Goal: Information Seeking & Learning: Learn about a topic

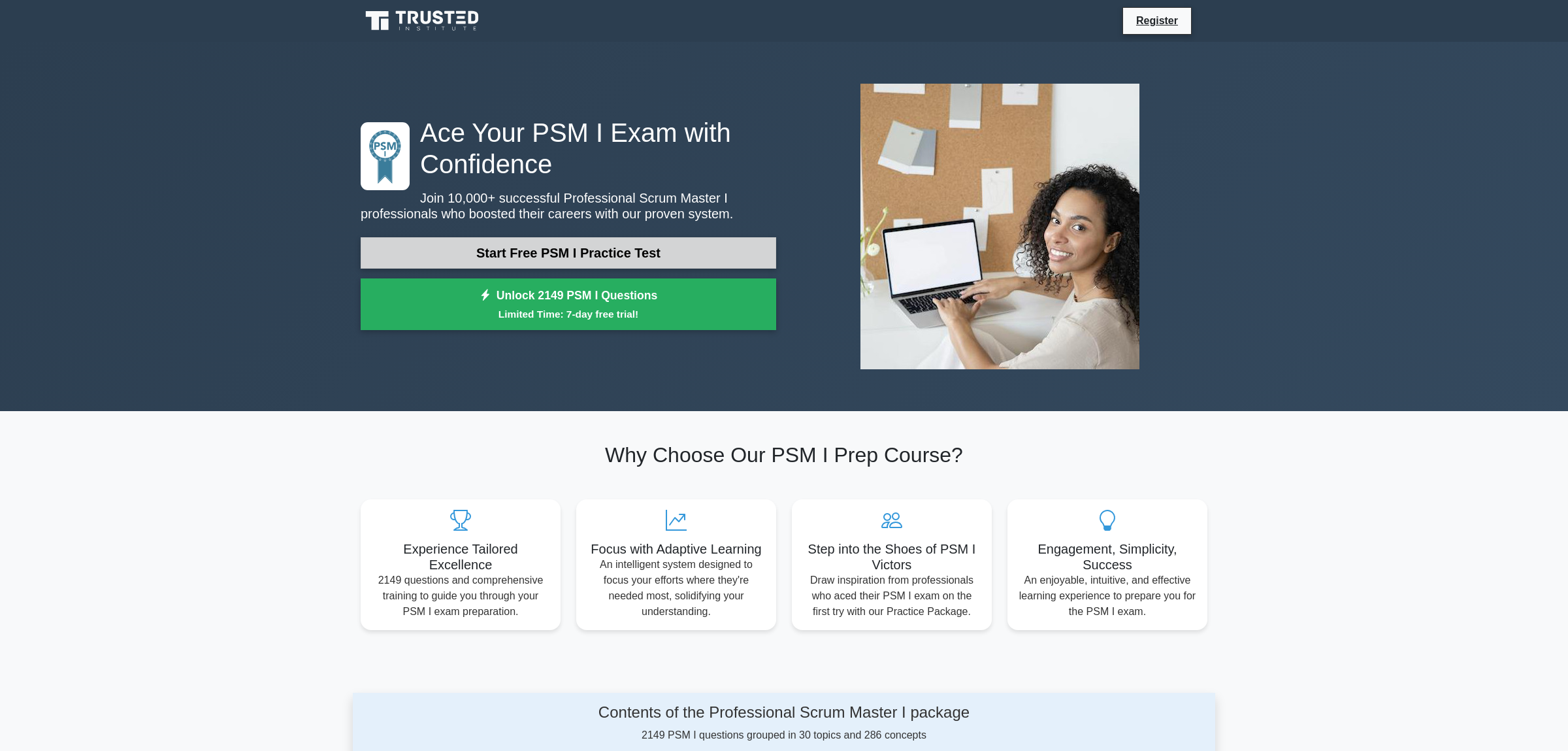
click at [584, 258] on link "Start Free PSM I Practice Test" at bounding box center [569, 252] width 415 height 31
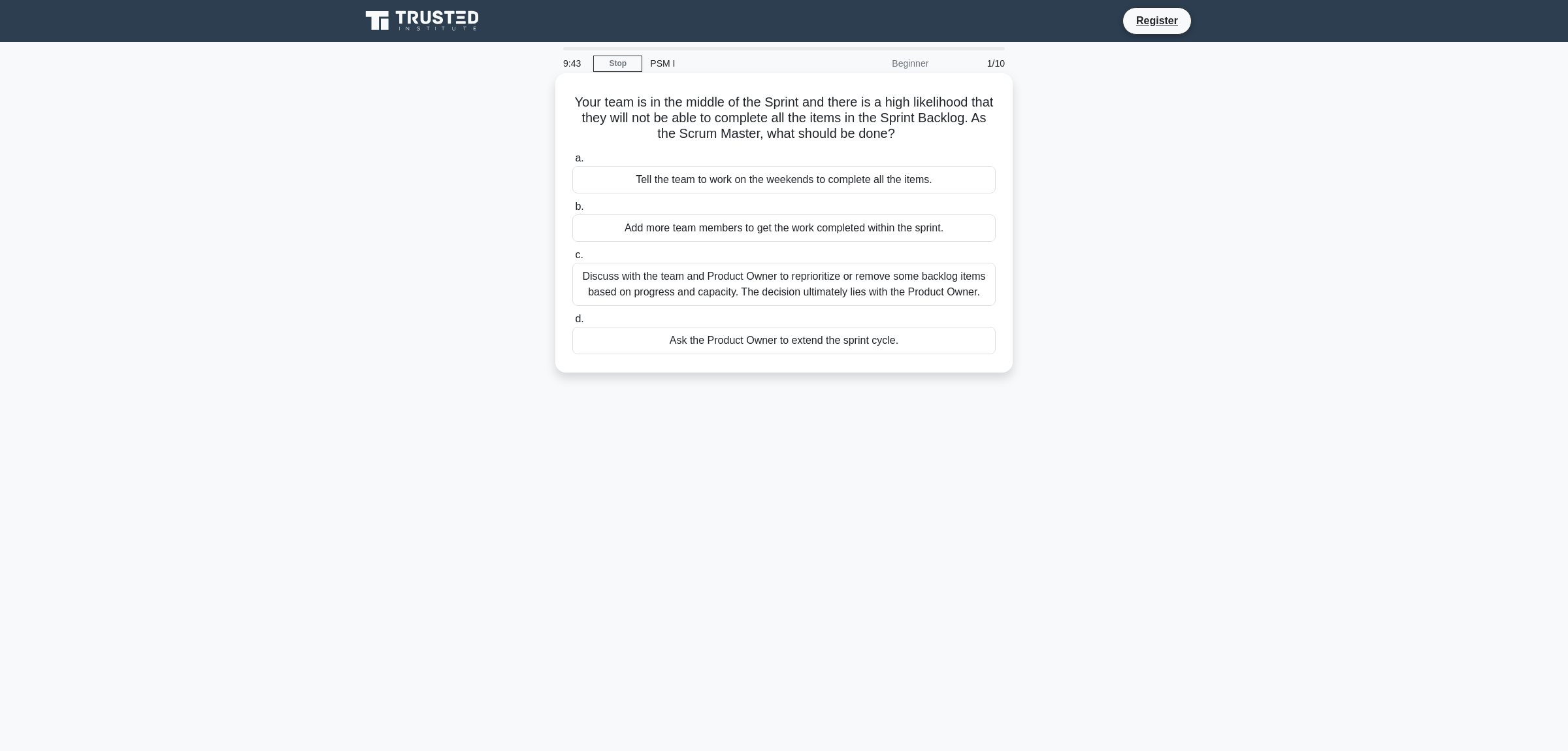
click at [724, 284] on div "Discuss with the team and Product Owner to reprioritize or remove some backlog …" at bounding box center [783, 284] width 423 height 43
click at [572, 260] on input "c. Discuss with the team and Product Owner to reprioritize or remove some backl…" at bounding box center [572, 255] width 0 height 9
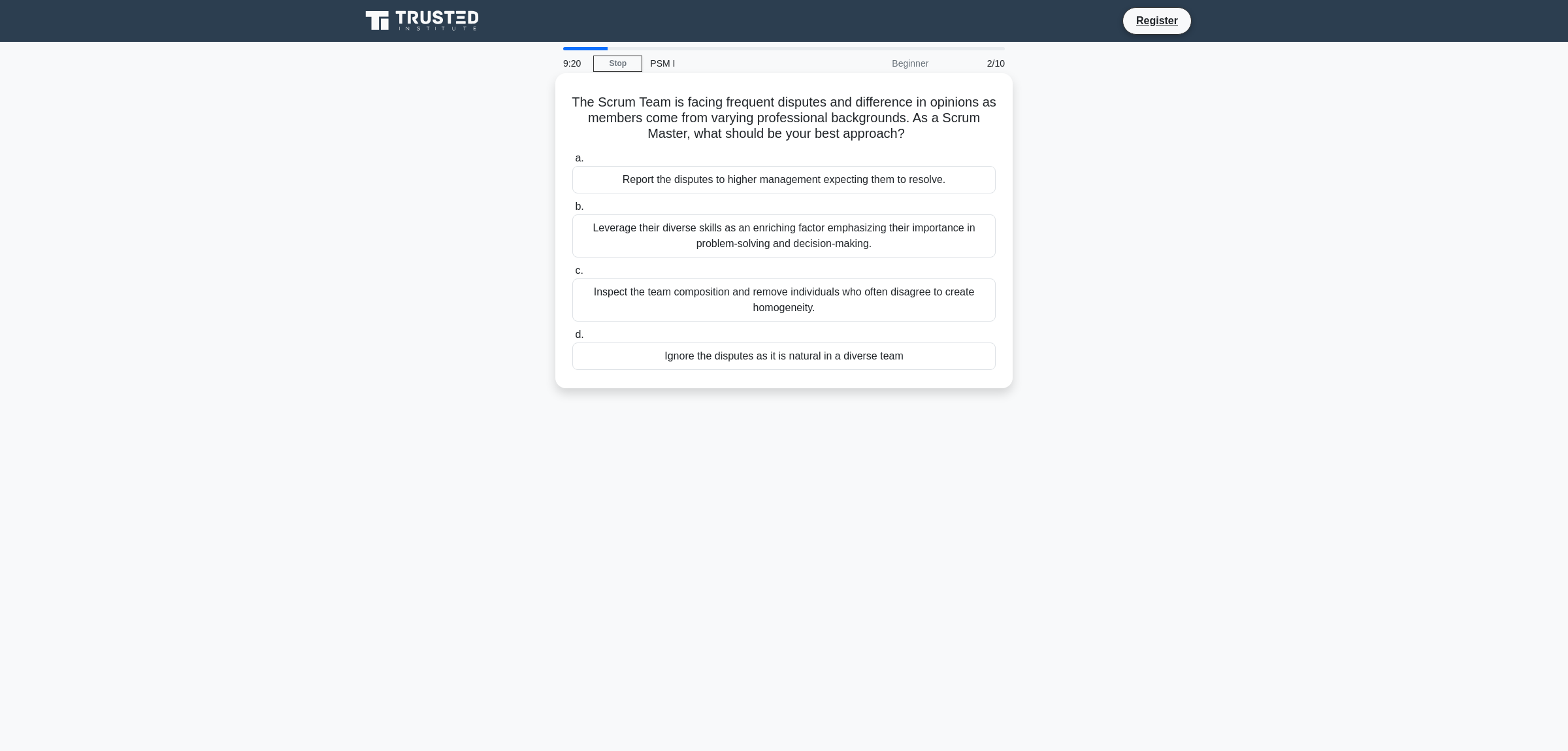
click at [655, 247] on div "Leverage their diverse skills as an enriching factor emphasizing their importan…" at bounding box center [783, 235] width 423 height 43
click at [572, 211] on input "b. Leverage their diverse skills as an enriching factor emphasizing their impor…" at bounding box center [572, 207] width 0 height 9
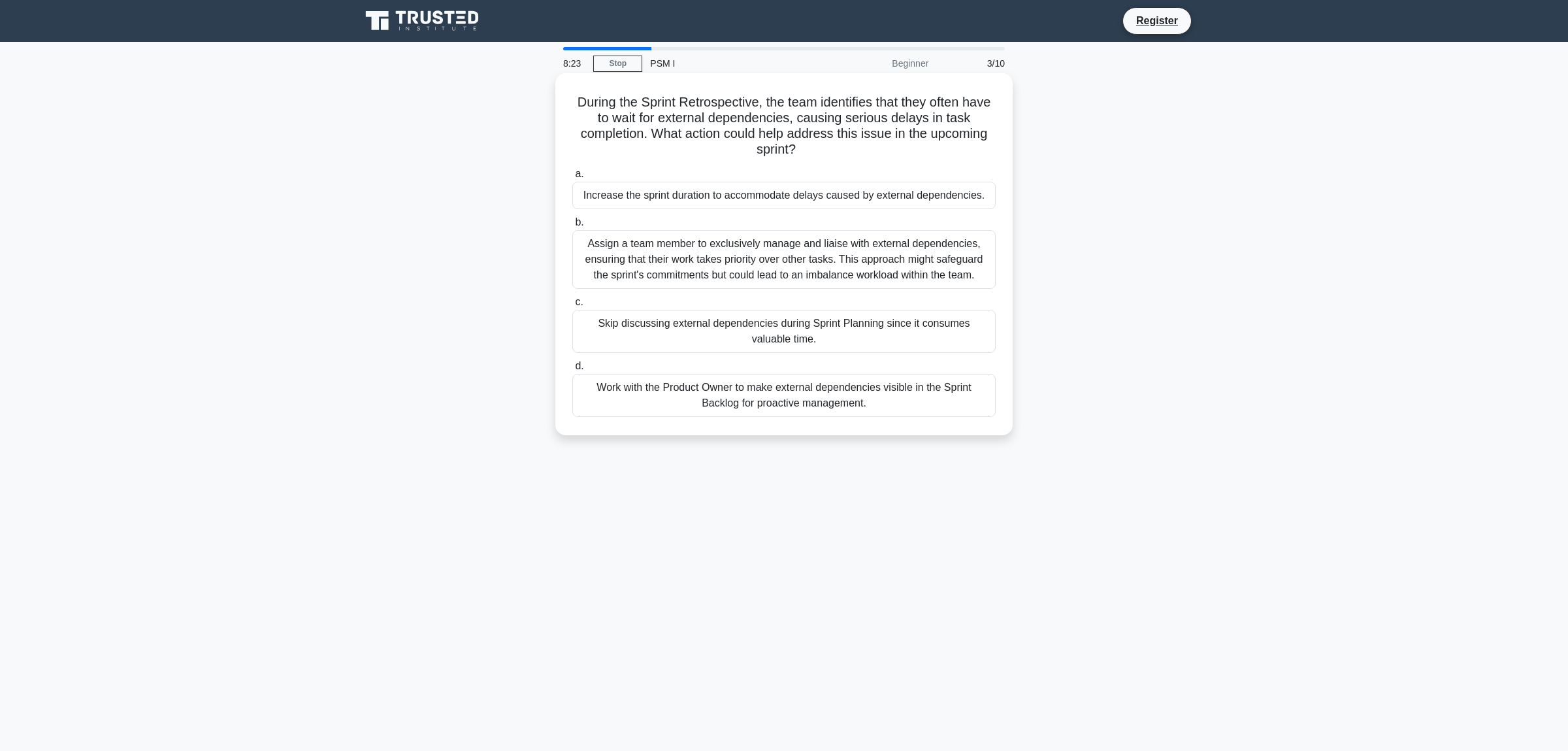
click at [712, 402] on div "Work with the Product Owner to make external dependencies visible in the Sprint…" at bounding box center [783, 395] width 423 height 43
click at [572, 370] on input "d. Work with the Product Owner to make external dependencies visible in the Spr…" at bounding box center [572, 366] width 0 height 9
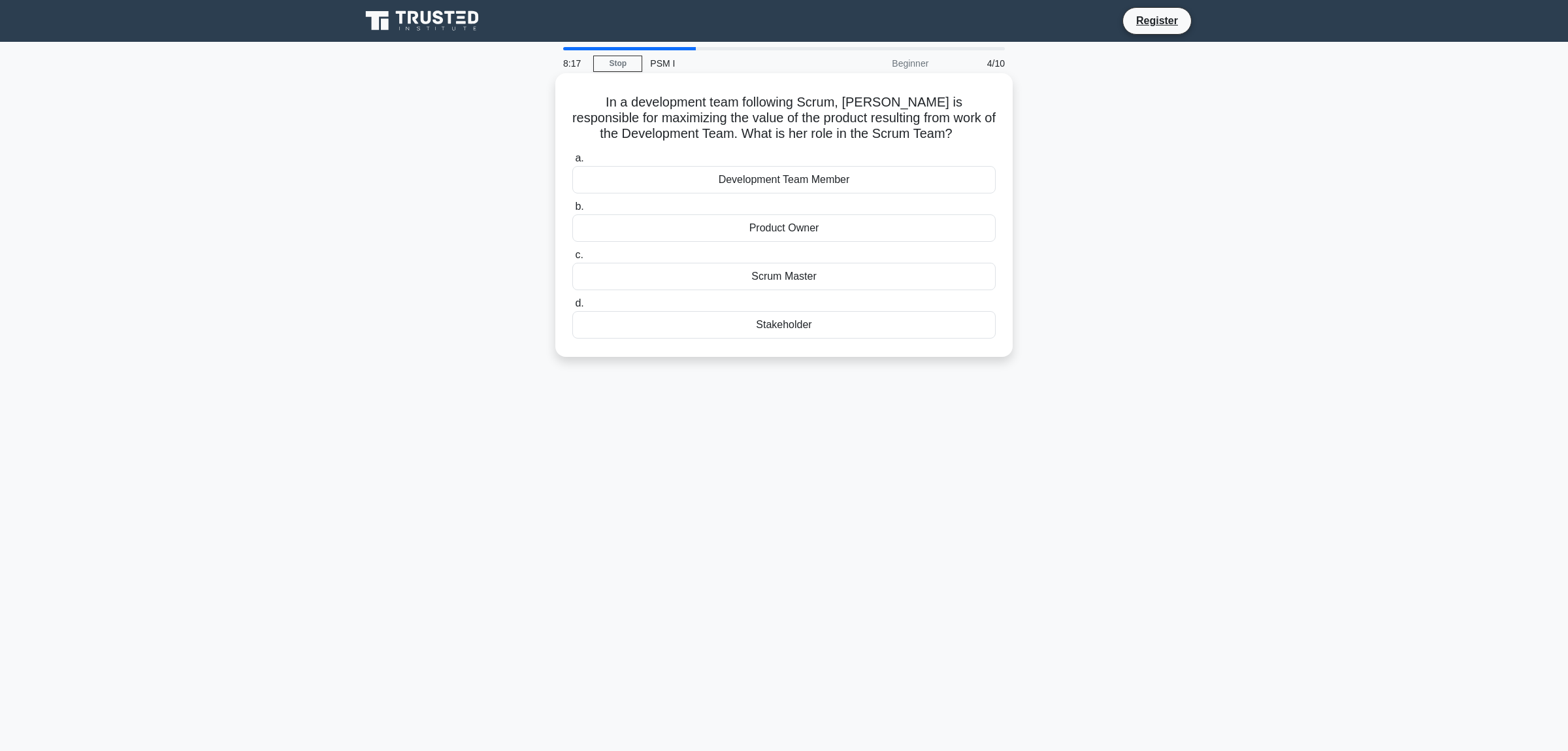
click at [754, 234] on div "Product Owner" at bounding box center [783, 228] width 423 height 28
click at [572, 211] on input "b. Product Owner" at bounding box center [572, 207] width 0 height 9
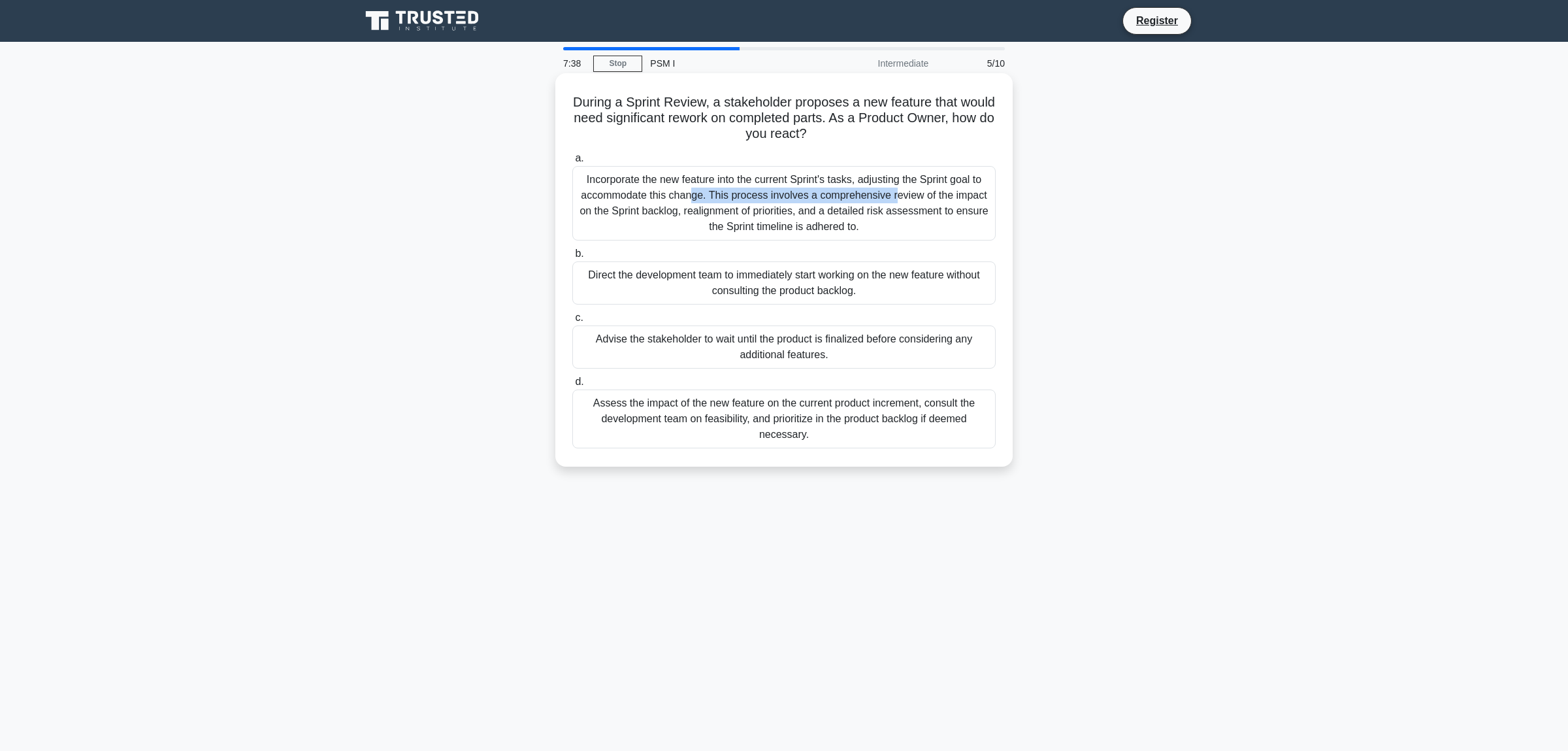
drag, startPoint x: 582, startPoint y: 183, endPoint x: 783, endPoint y: 186, distance: 201.0
click at [783, 186] on div "Incorporate the new feature into the current Sprint's tasks, adjusting the Spri…" at bounding box center [783, 203] width 423 height 74
click at [747, 425] on div "Assess the impact of the new feature on the current product increment, consult …" at bounding box center [783, 418] width 423 height 59
click at [572, 386] on input "d. Assess the impact of the new feature on the current product increment, consu…" at bounding box center [572, 382] width 0 height 9
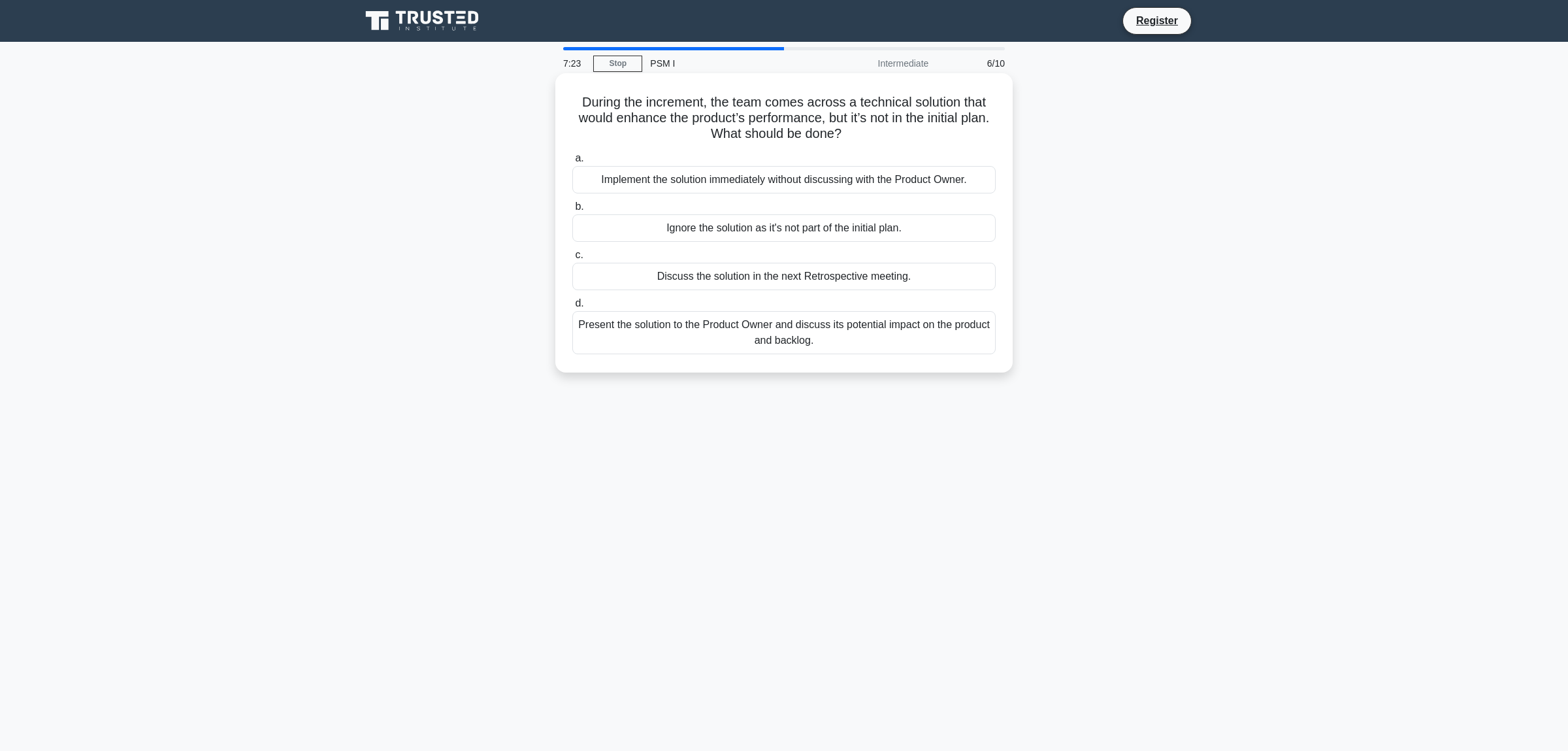
click at [624, 329] on div "Present the solution to the Product Owner and discuss its potential impact on t…" at bounding box center [783, 333] width 423 height 43
click at [572, 308] on input "d. Present the solution to the Product Owner and discuss its potential impact o…" at bounding box center [572, 304] width 0 height 9
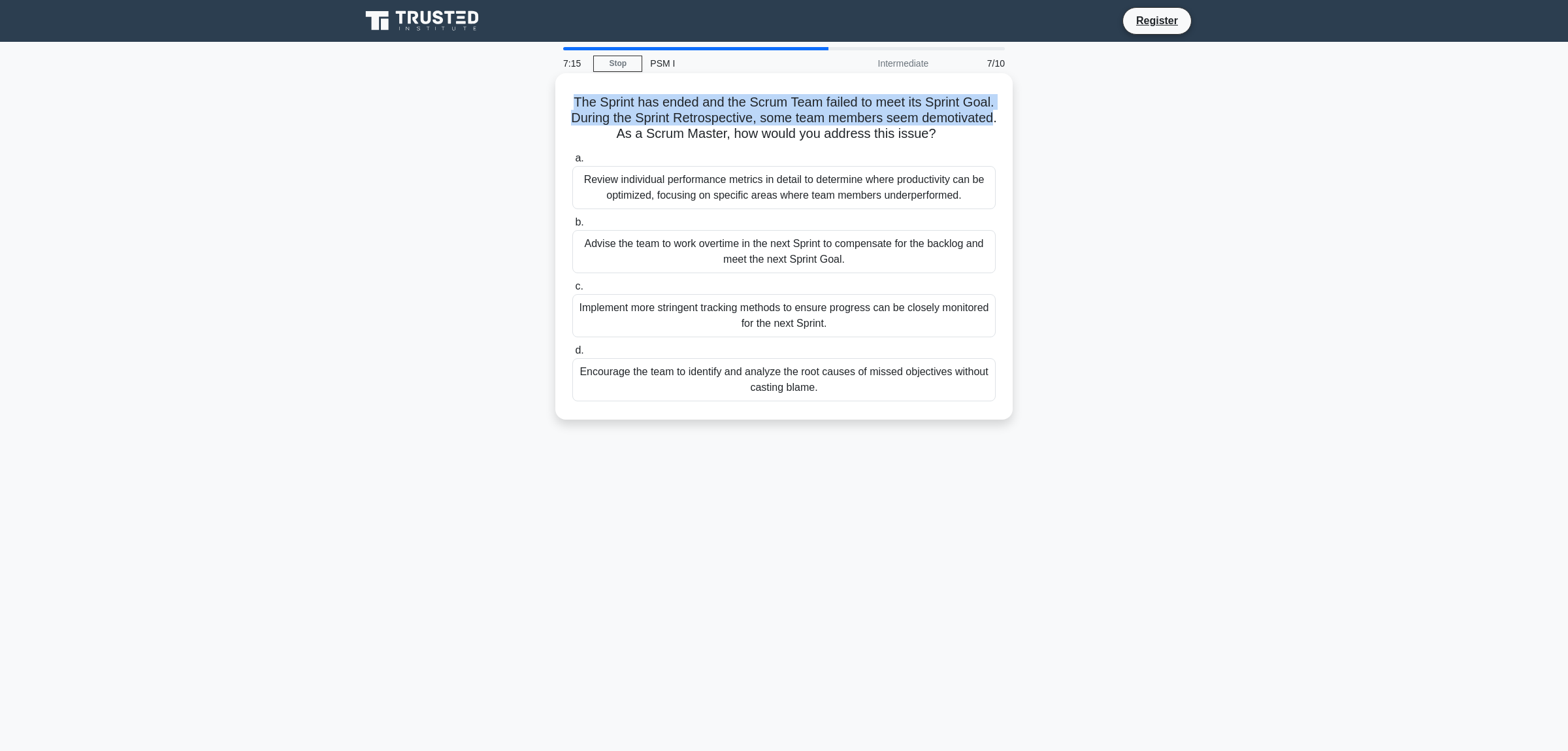
drag, startPoint x: 578, startPoint y: 104, endPoint x: 989, endPoint y: 111, distance: 411.1
click at [989, 111] on h5 "The Sprint has ended and the Scrum Team failed to meet its Sprint Goal. During …" at bounding box center [783, 118] width 426 height 48
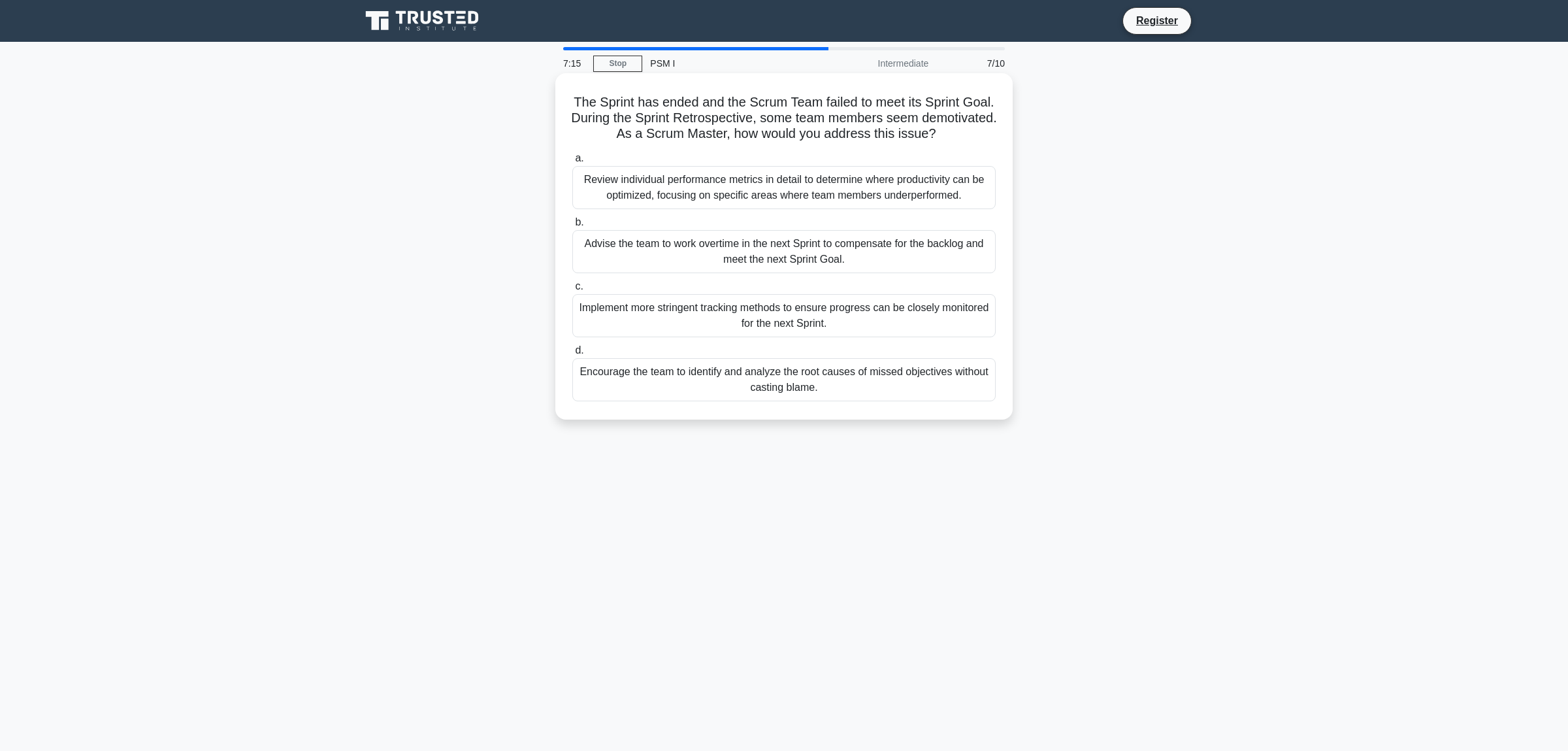
click at [785, 127] on h5 "The Sprint has ended and the Scrum Team failed to meet its Sprint Goal. During …" at bounding box center [783, 118] width 426 height 48
click at [754, 199] on div "Review individual performance metrics in detail to determine where productivity…" at bounding box center [783, 187] width 423 height 43
click at [572, 162] on input "a. Review individual performance metrics in detail to determine where productiv…" at bounding box center [572, 158] width 0 height 9
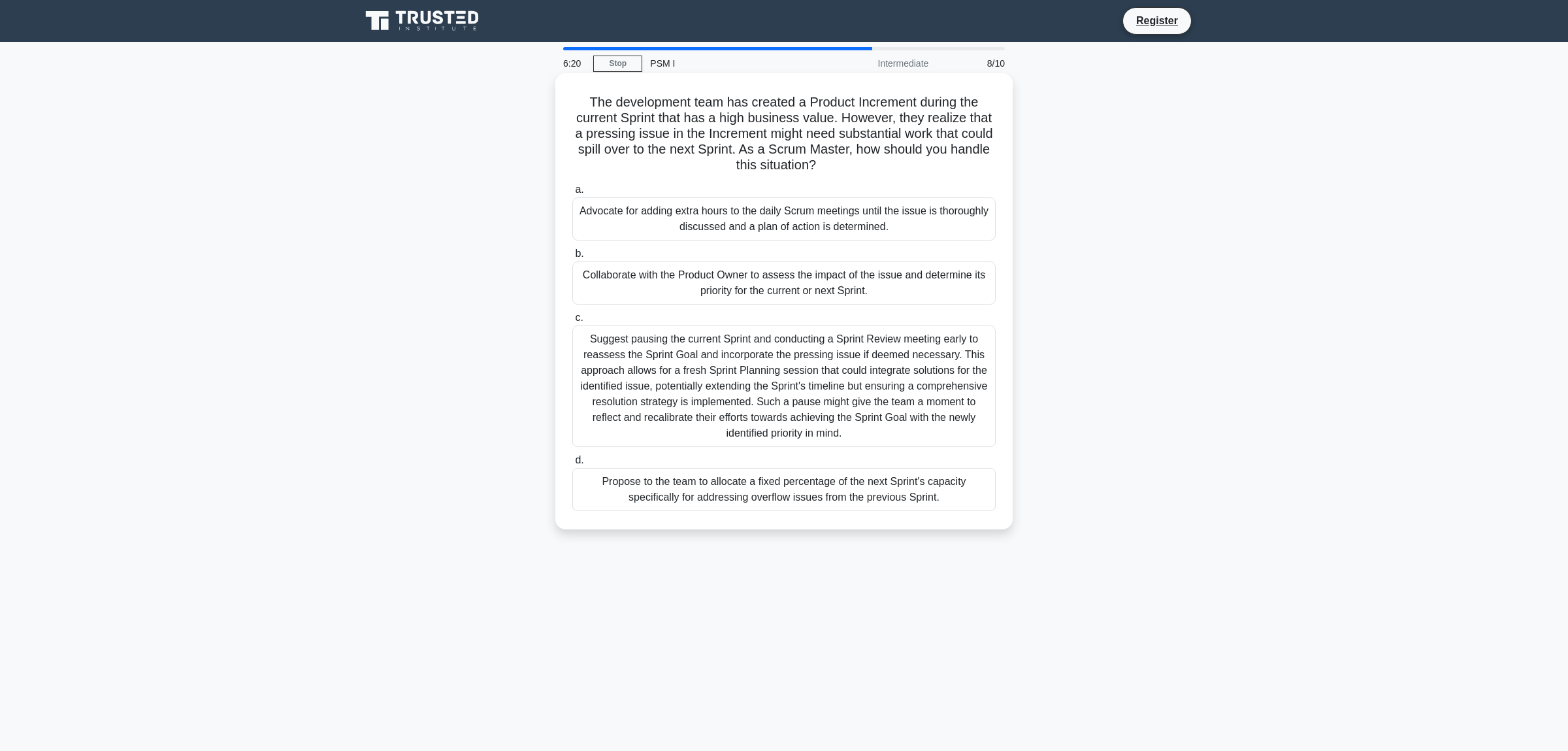
click at [744, 150] on h5 "The development team has created a Product Increment during the current Sprint …" at bounding box center [783, 134] width 426 height 79
click at [770, 386] on div "Suggest pausing the current Sprint and conducting a Sprint Review meeting early…" at bounding box center [783, 386] width 423 height 121
click at [572, 322] on input "c. Suggest pausing the current Sprint and conducting a Sprint Review meeting ea…" at bounding box center [572, 318] width 0 height 9
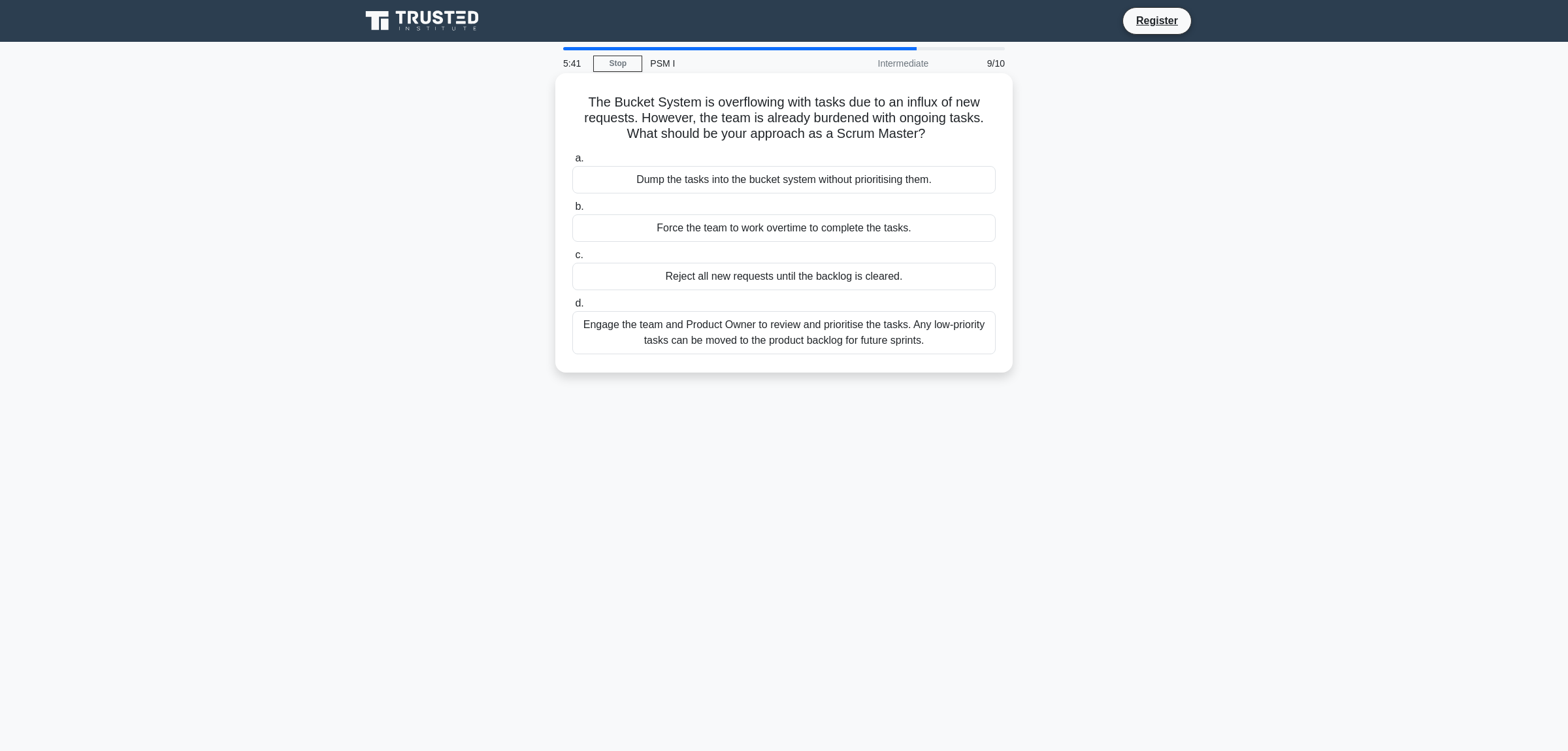
click at [734, 333] on div "Engage the team and Product Owner to review and prioritise the tasks. Any low-p…" at bounding box center [783, 333] width 423 height 43
click at [572, 308] on input "d. Engage the team and Product Owner to review and prioritise the tasks. Any lo…" at bounding box center [572, 304] width 0 height 9
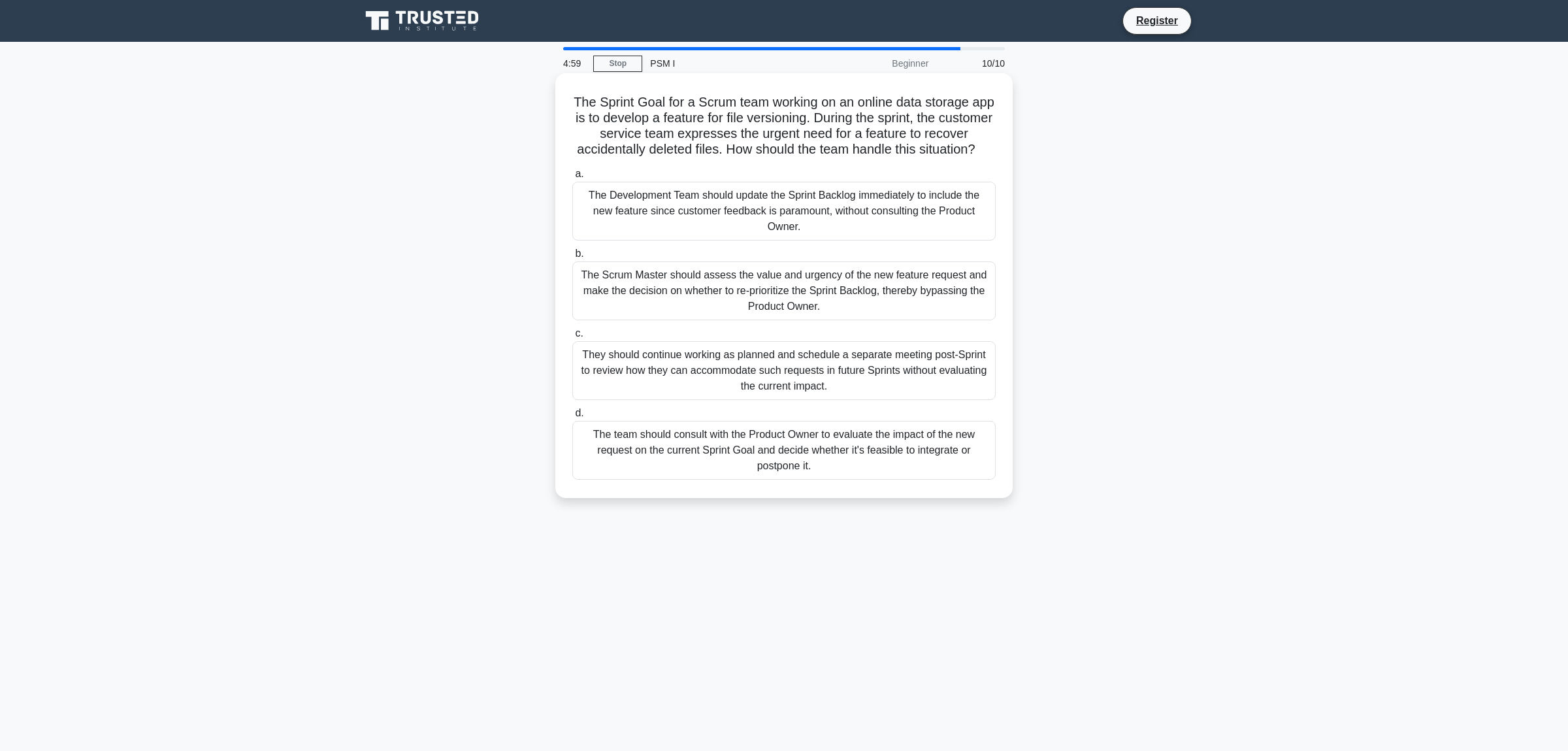
click at [758, 450] on div "The team should consult with the Product Owner to evaluate the impact of the ne…" at bounding box center [783, 450] width 423 height 59
click at [572, 418] on input "d. The team should consult with the Product Owner to evaluate the impact of the…" at bounding box center [572, 413] width 0 height 9
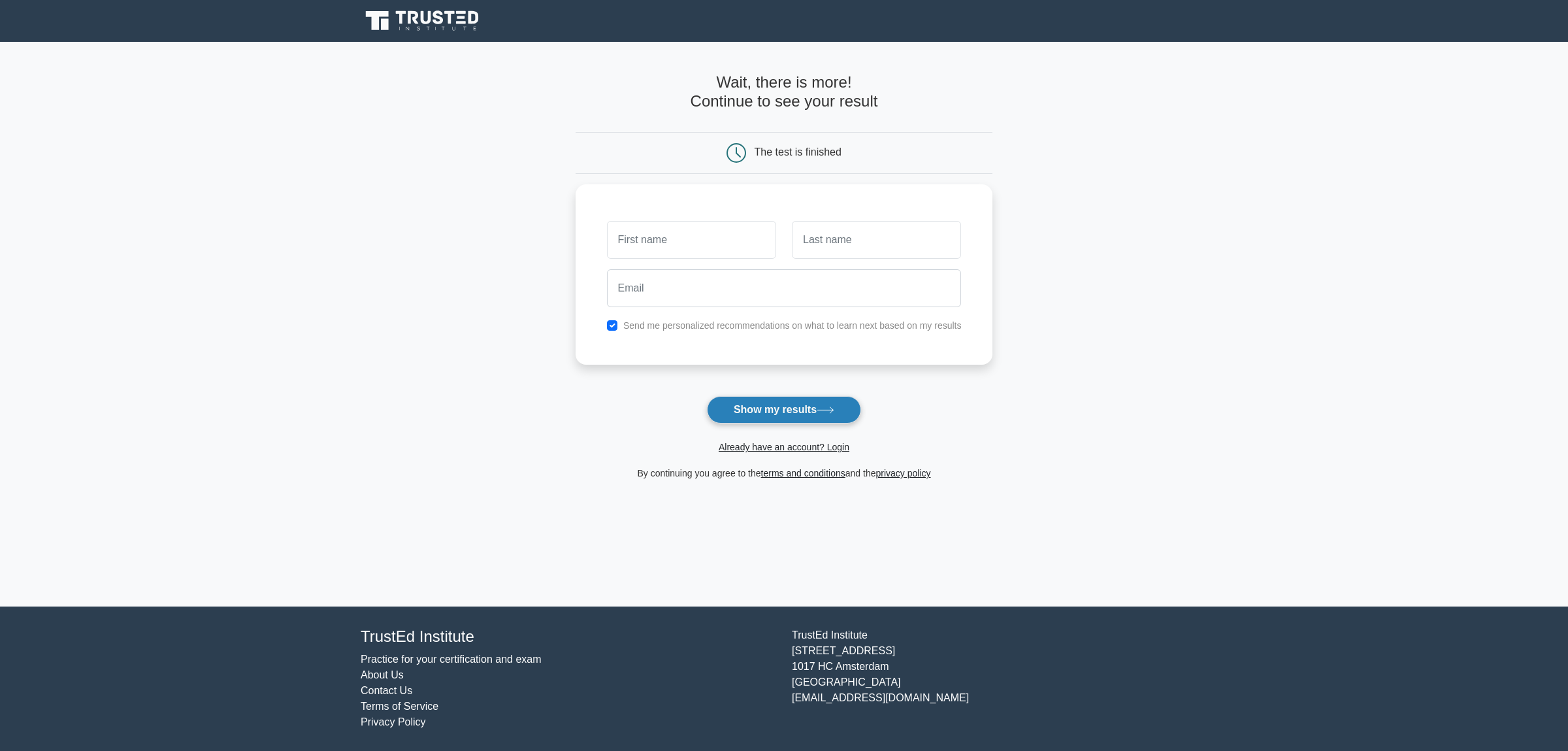
click at [797, 408] on button "Show my results" at bounding box center [783, 409] width 154 height 28
